Goal: Task Accomplishment & Management: Complete application form

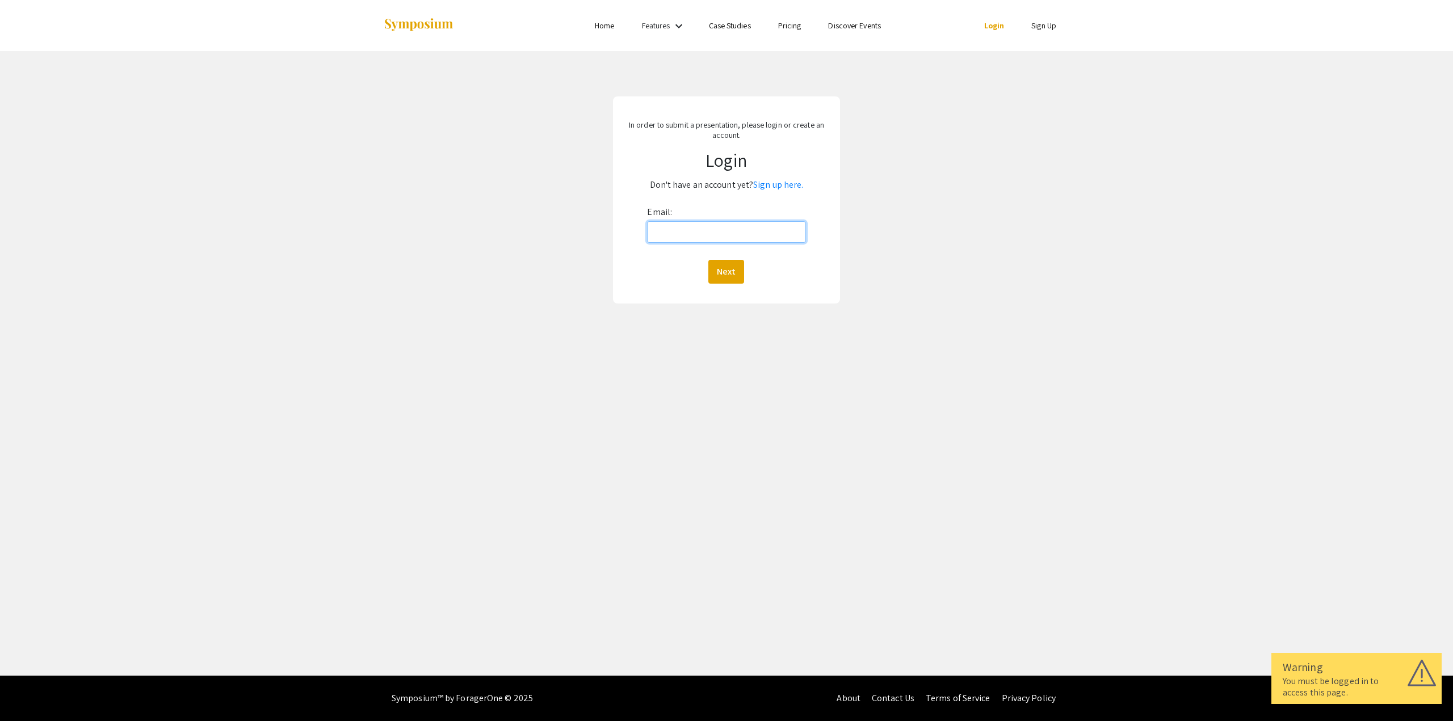
click at [687, 238] on input "Email:" at bounding box center [726, 232] width 158 height 22
click at [771, 185] on link "Sign up here." at bounding box center [778, 185] width 50 height 12
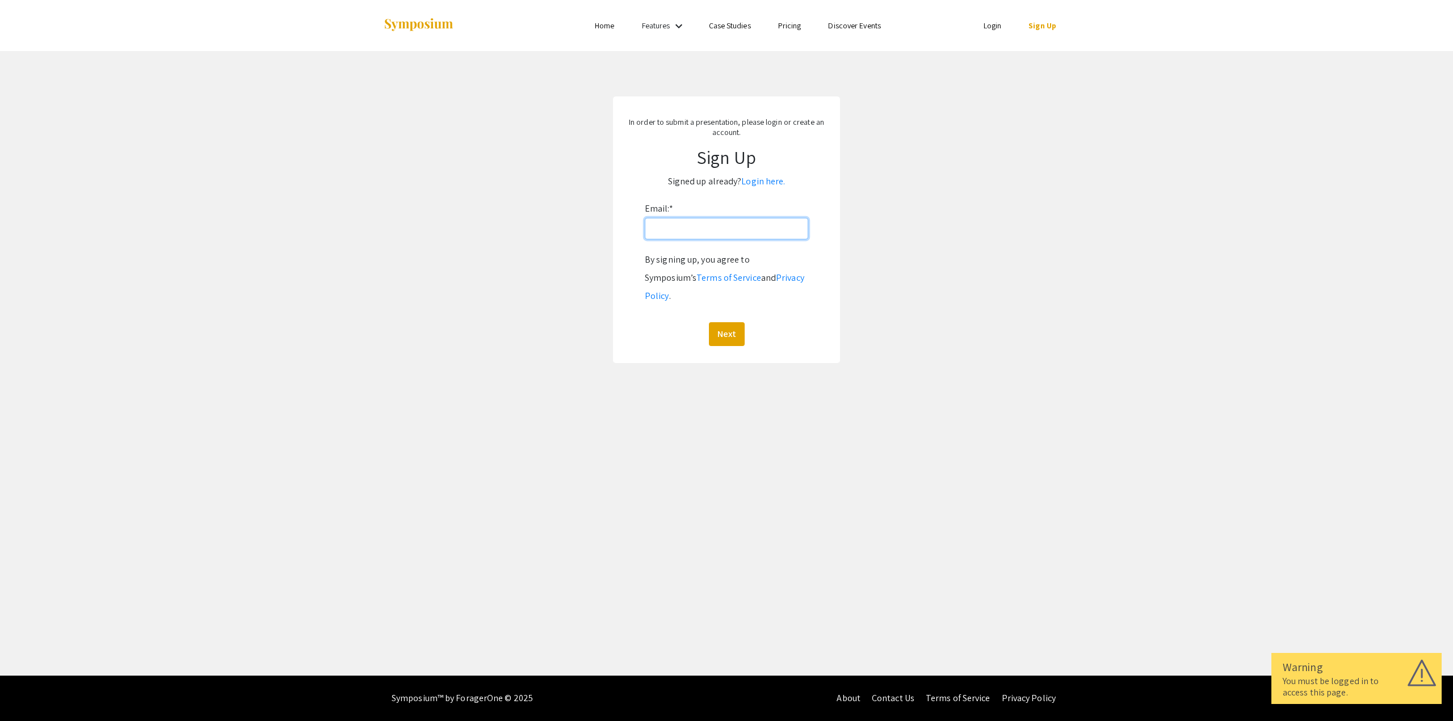
click at [730, 231] on input "Email: *" at bounding box center [726, 229] width 163 height 22
type input "[EMAIL_ADDRESS][DOMAIN_NAME]"
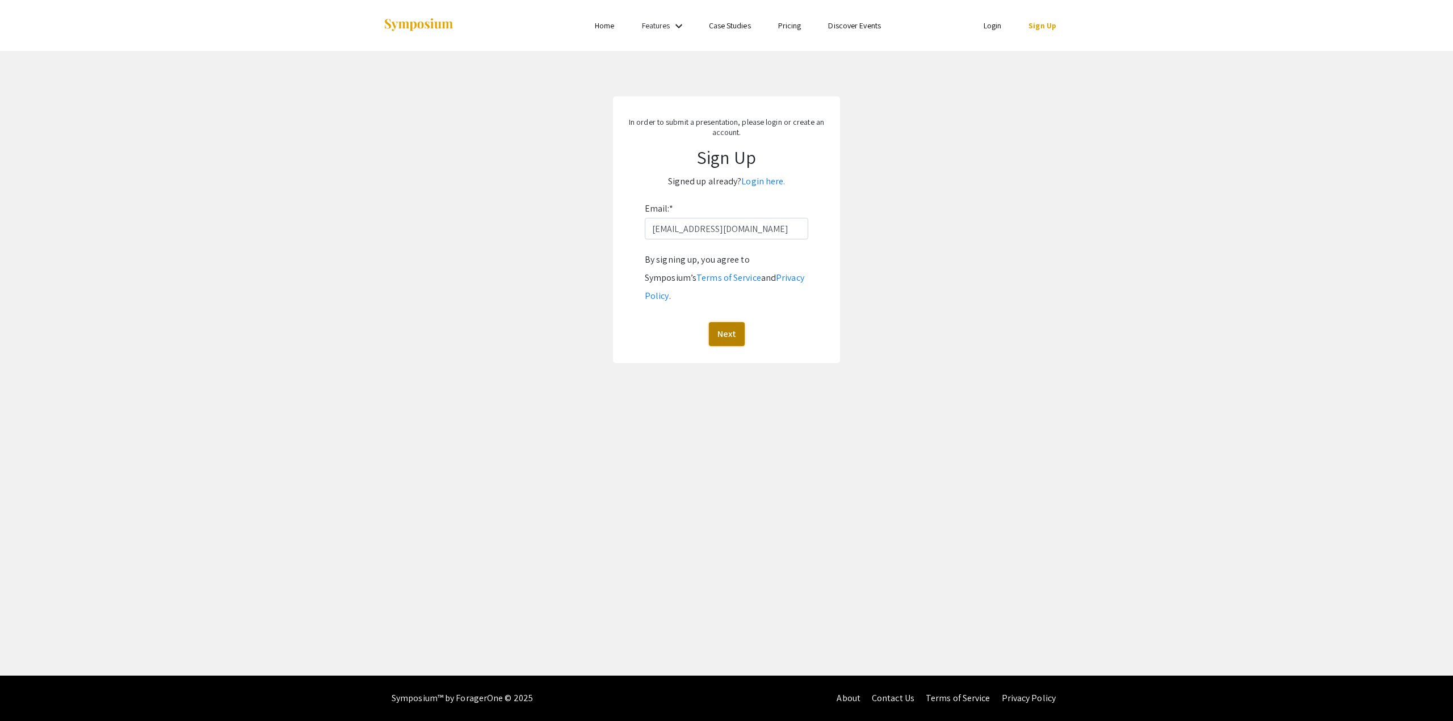
click at [740, 322] on button "Next" at bounding box center [727, 334] width 36 height 24
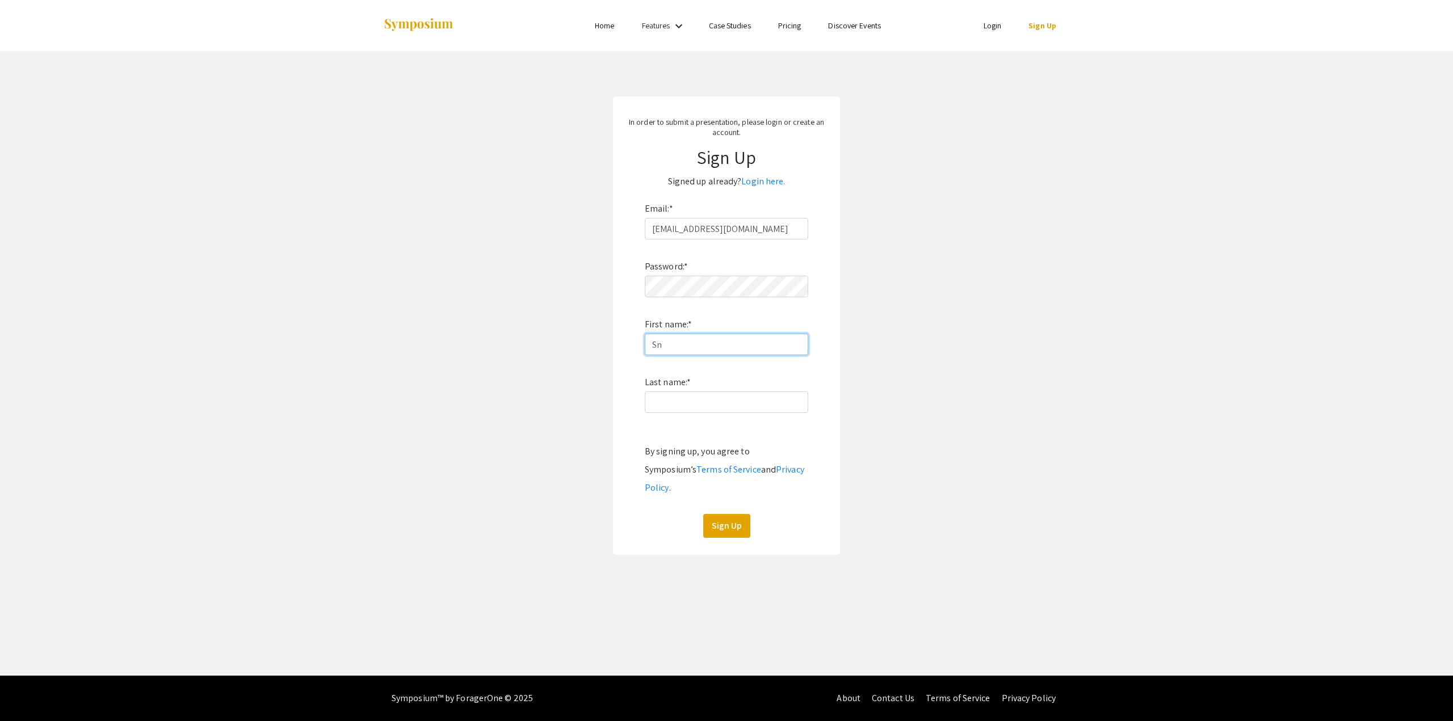
type input "S"
type input "Aaron"
type input "Joseph"
click button "Sign Up" at bounding box center [726, 526] width 47 height 24
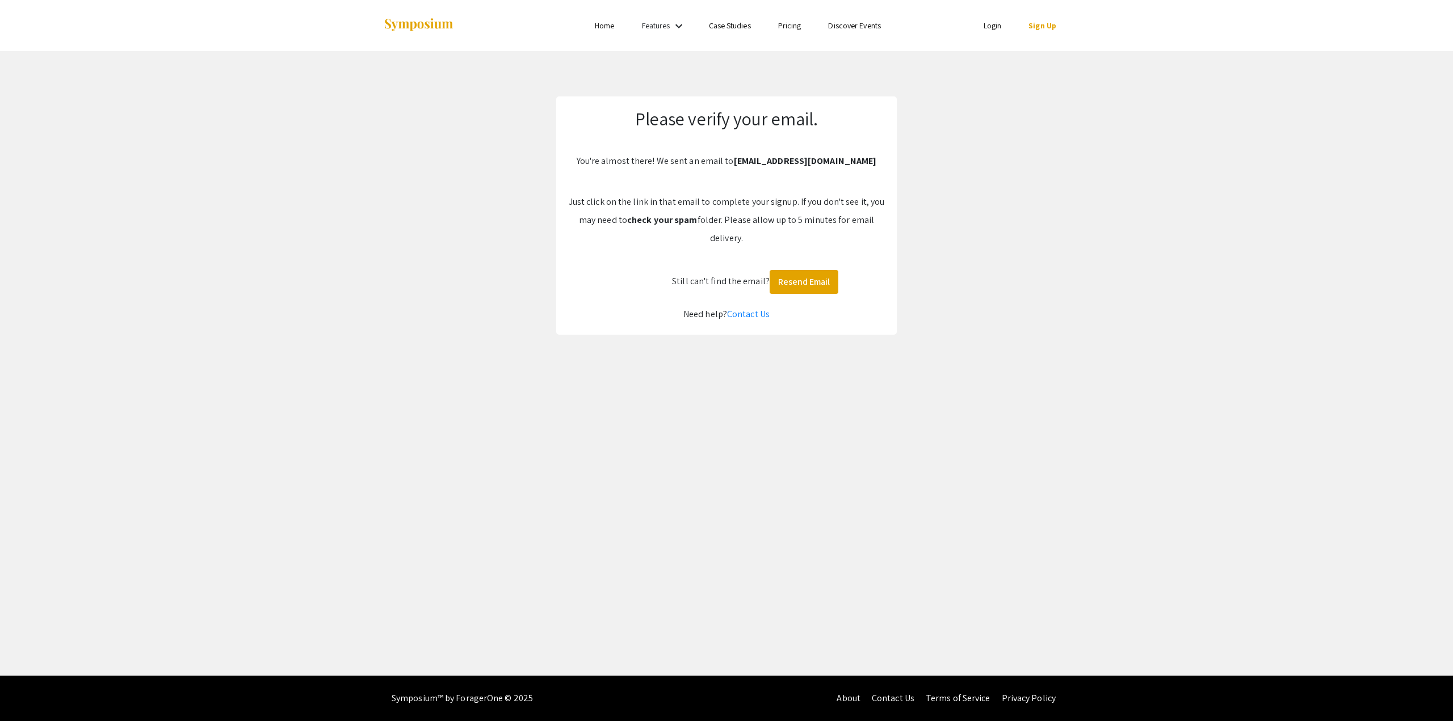
click at [734, 268] on div "Please verify your email. You're almost there! We sent an email to anj0016@mix.…" at bounding box center [726, 215] width 341 height 238
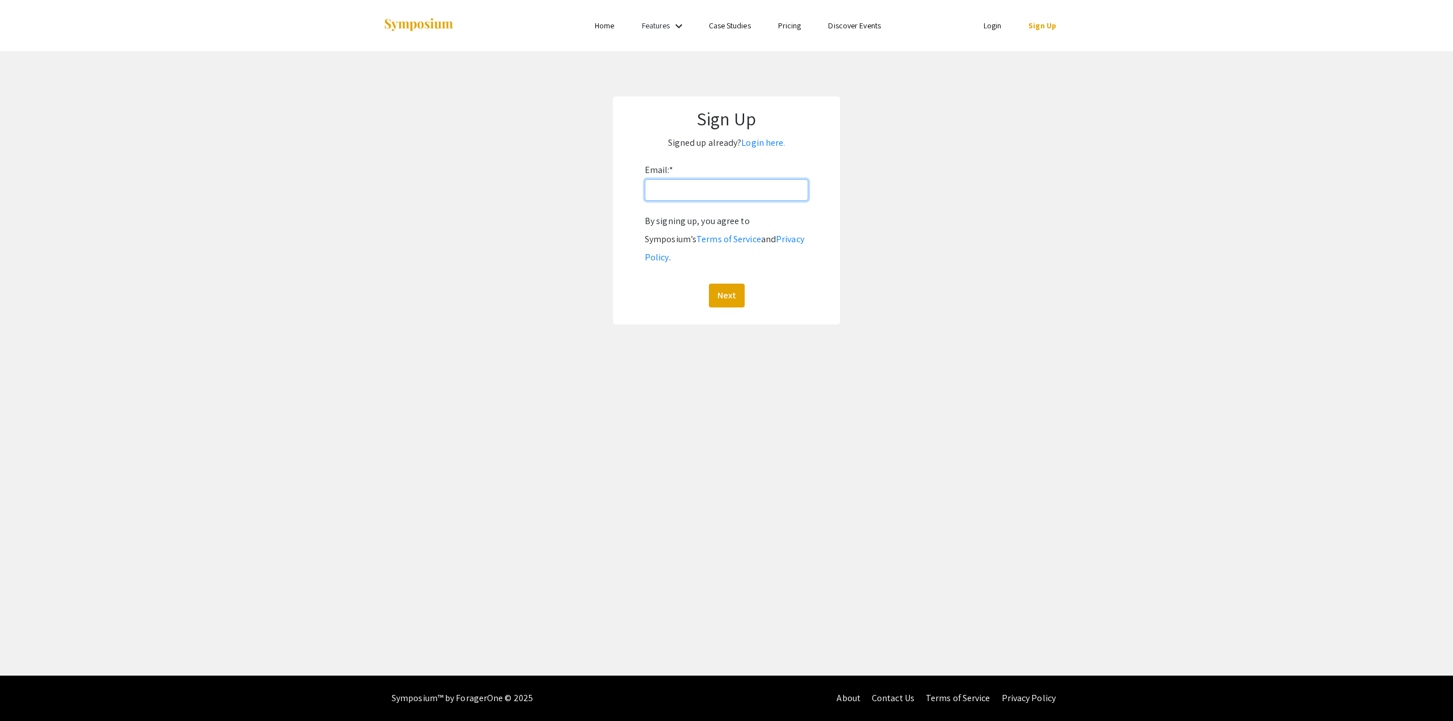
click at [675, 190] on input "Email: *" at bounding box center [726, 190] width 163 height 22
click at [760, 146] on link "Login here." at bounding box center [763, 143] width 44 height 12
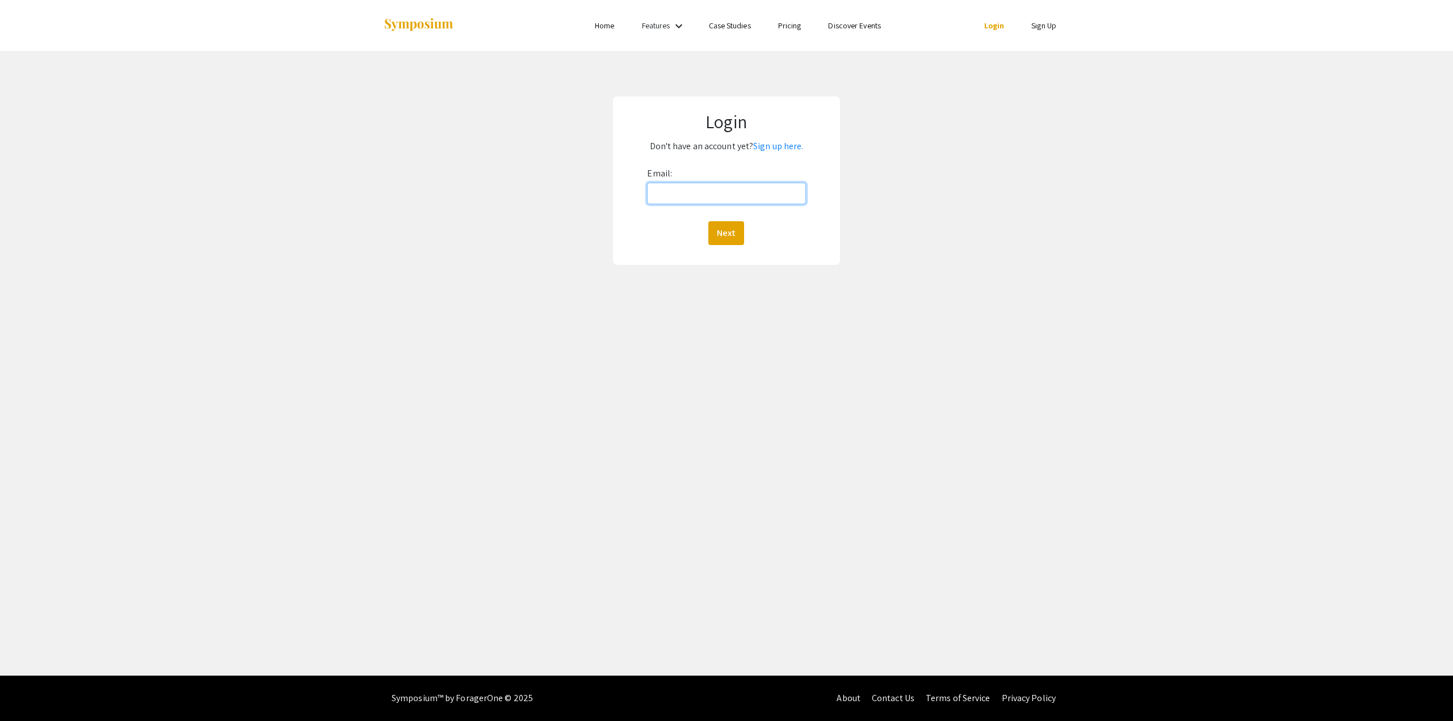
click at [717, 194] on input "Email:" at bounding box center [726, 194] width 158 height 22
type input "[EMAIL_ADDRESS][DOMAIN_NAME]"
click at [743, 236] on button "Next" at bounding box center [726, 233] width 36 height 24
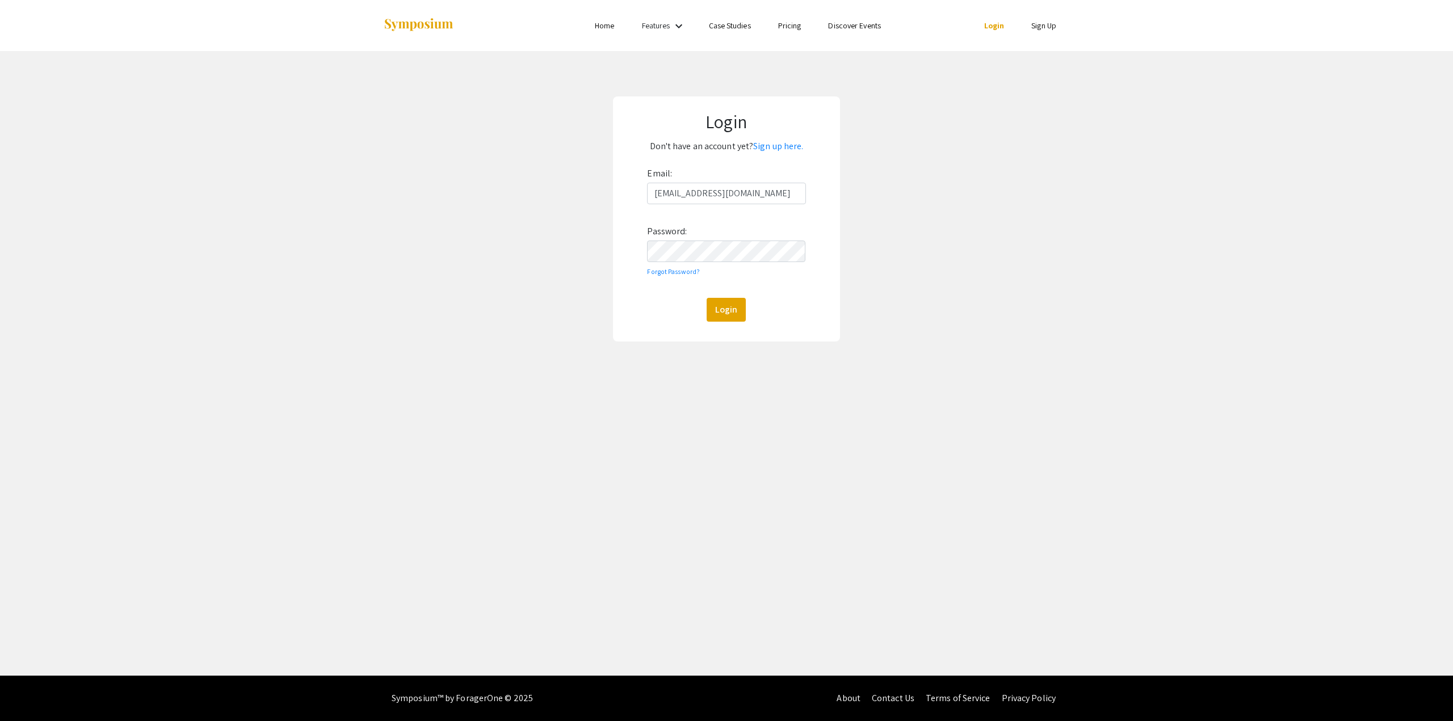
click at [717, 265] on div "Email: anj0016@mix.wvu.edu Password: Forgot Password? Login" at bounding box center [726, 243] width 158 height 157
click at [707, 298] on button "Login" at bounding box center [726, 310] width 39 height 24
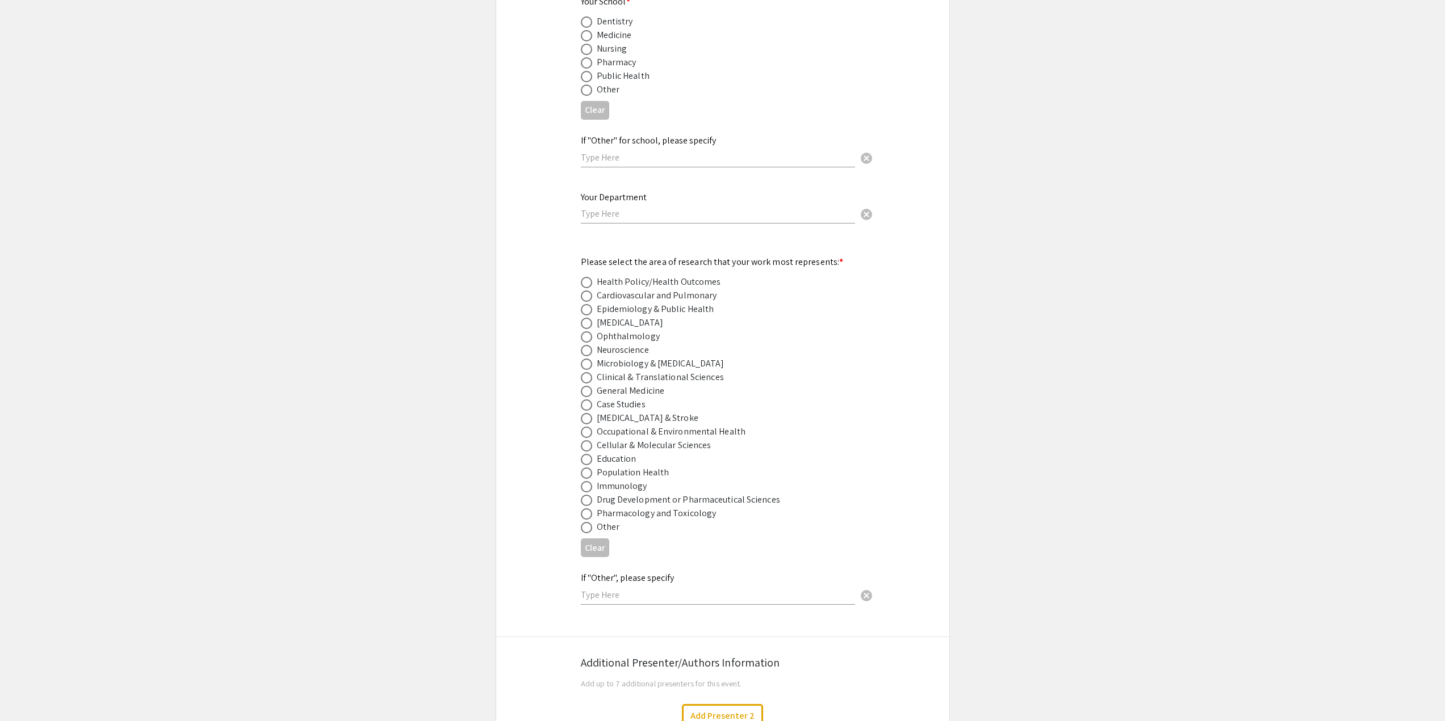
scroll to position [1324, 0]
